Goal: Task Accomplishment & Management: Complete application form

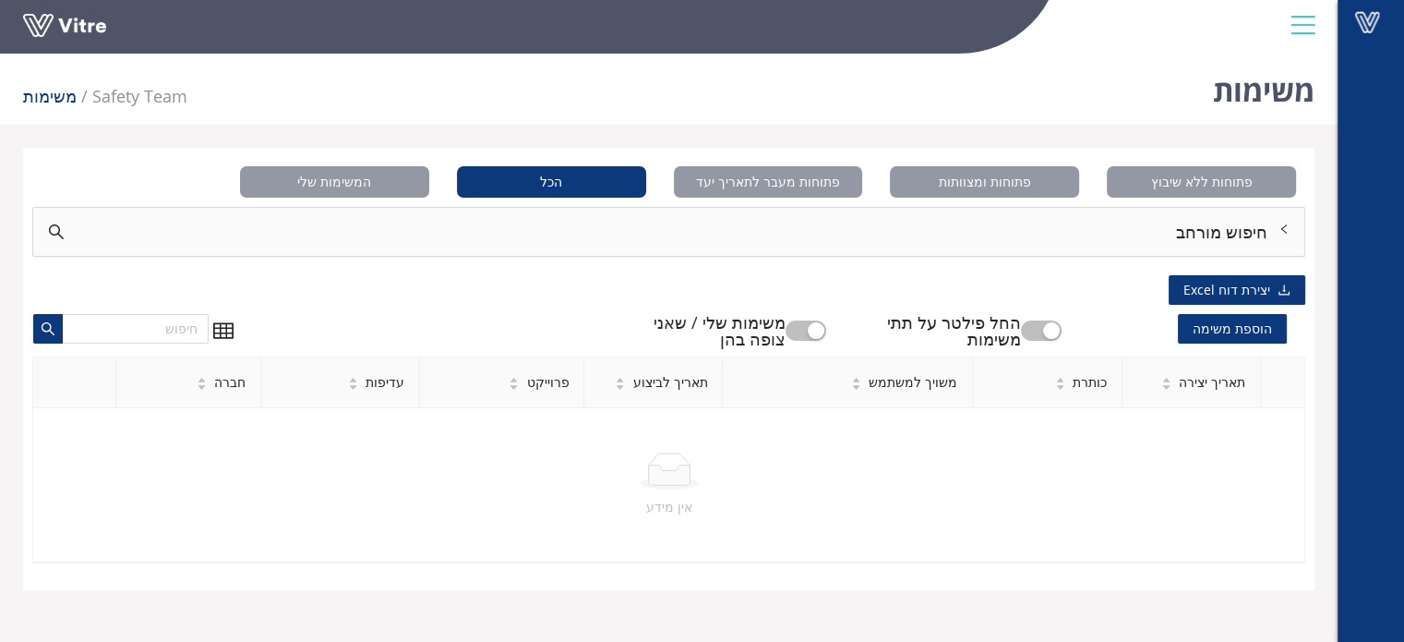
click at [1216, 324] on span "הוספת משימה" at bounding box center [1232, 329] width 109 height 30
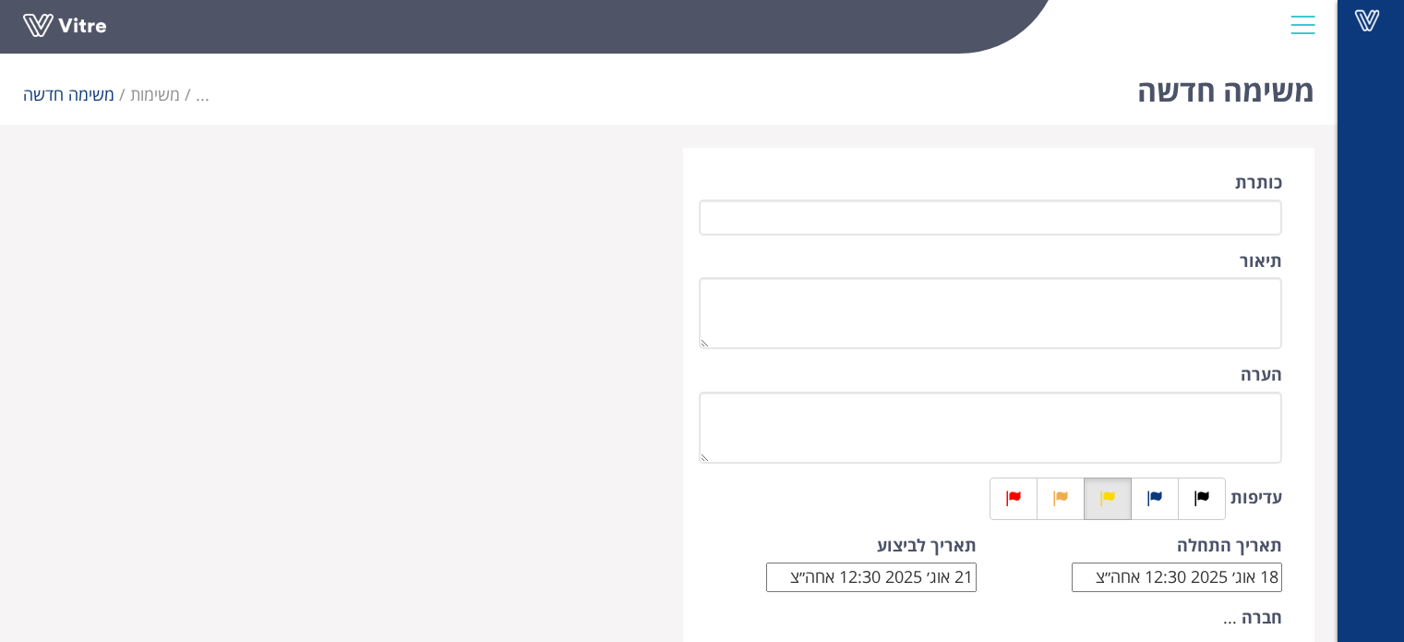
type input "18 אוג 2025 12:30 PM"
type input "21 אוג 2025 12:30 PM"
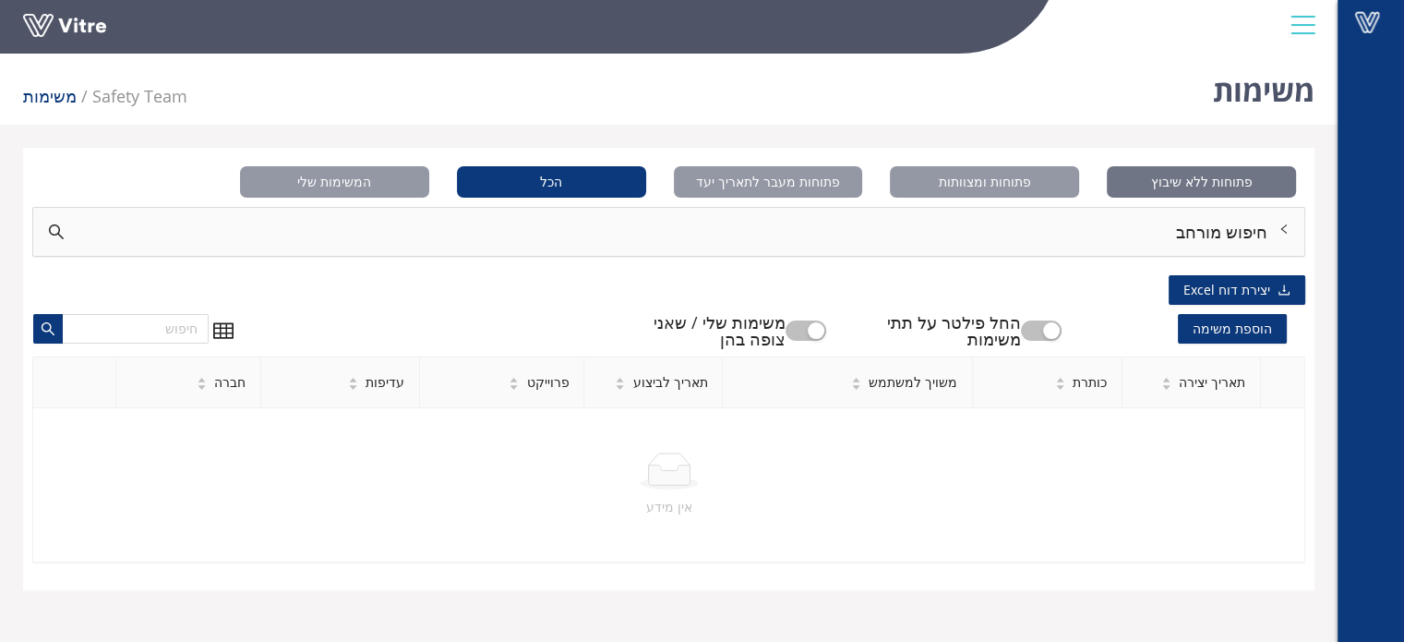
click at [1195, 181] on span "פתוחות ללא שיבוץ" at bounding box center [1201, 181] width 189 height 31
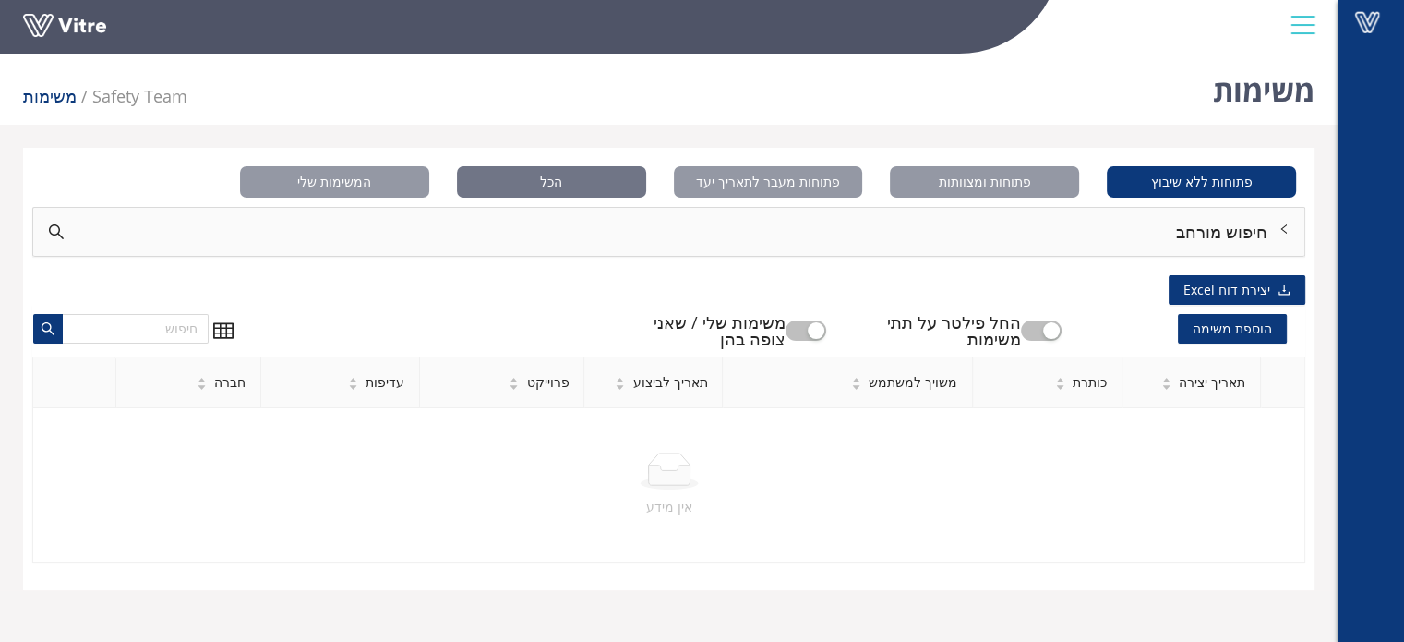
click at [566, 184] on span "הכל" at bounding box center [551, 181] width 189 height 31
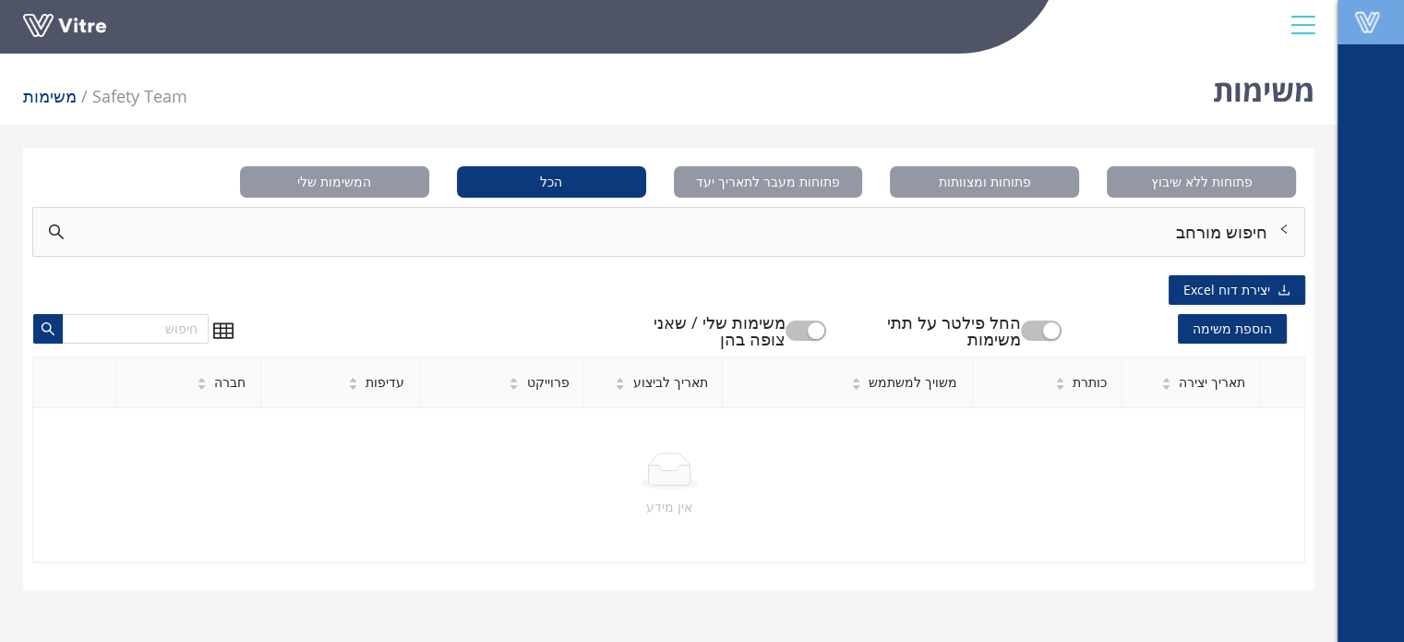
click at [1375, 23] on span at bounding box center [1367, 22] width 46 height 22
